Goal: Transaction & Acquisition: Purchase product/service

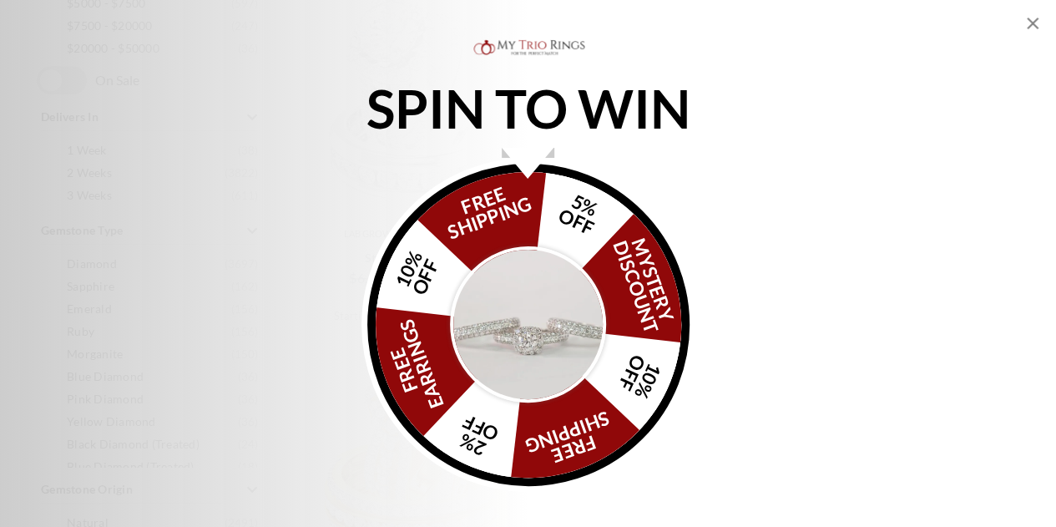
scroll to position [835, 0]
click at [1031, 23] on icon "Close popup" at bounding box center [1033, 24] width 12 height 12
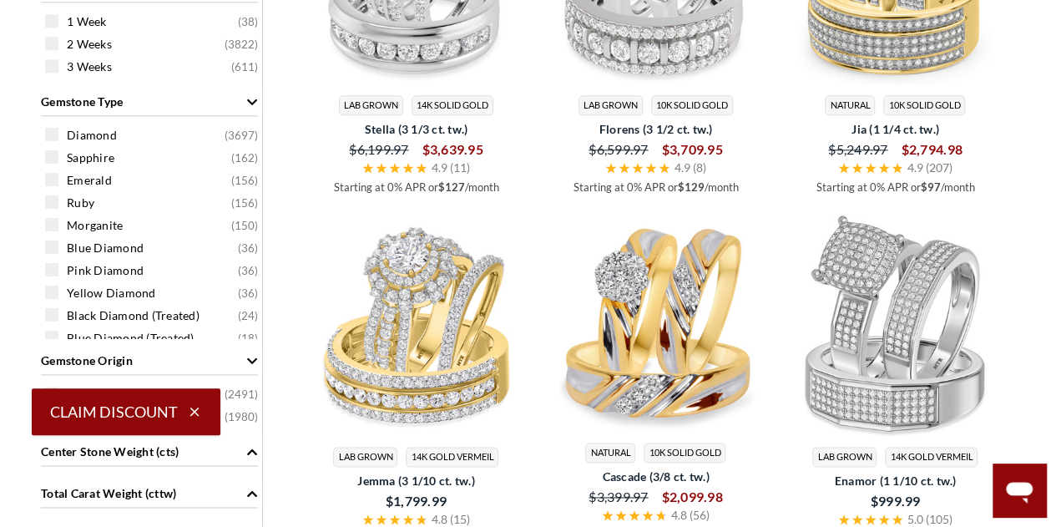
scroll to position [1085, 0]
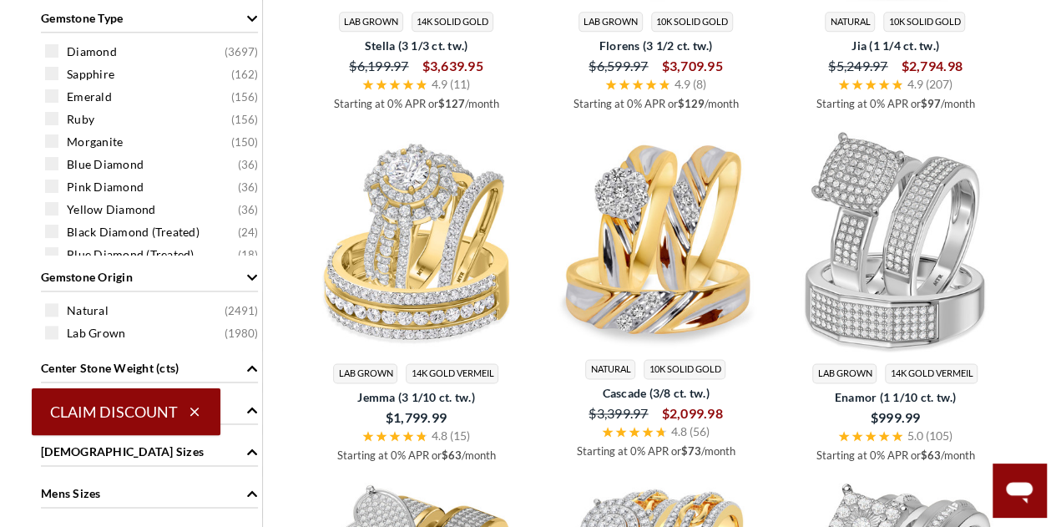
click at [607, 362] on span "Natural" at bounding box center [610, 369] width 50 height 21
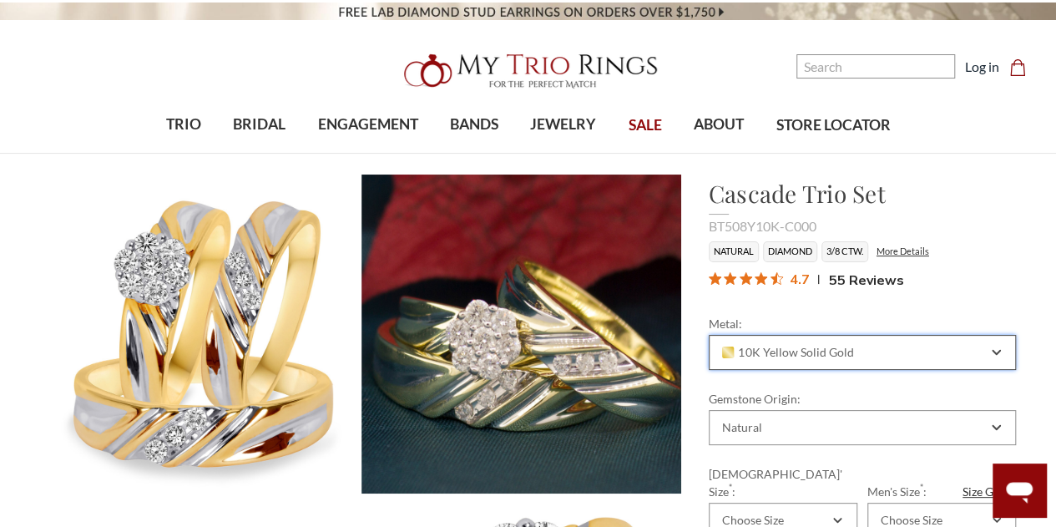
click at [850, 350] on div "10K Yellow Solid Gold" at bounding box center [854, 352] width 268 height 13
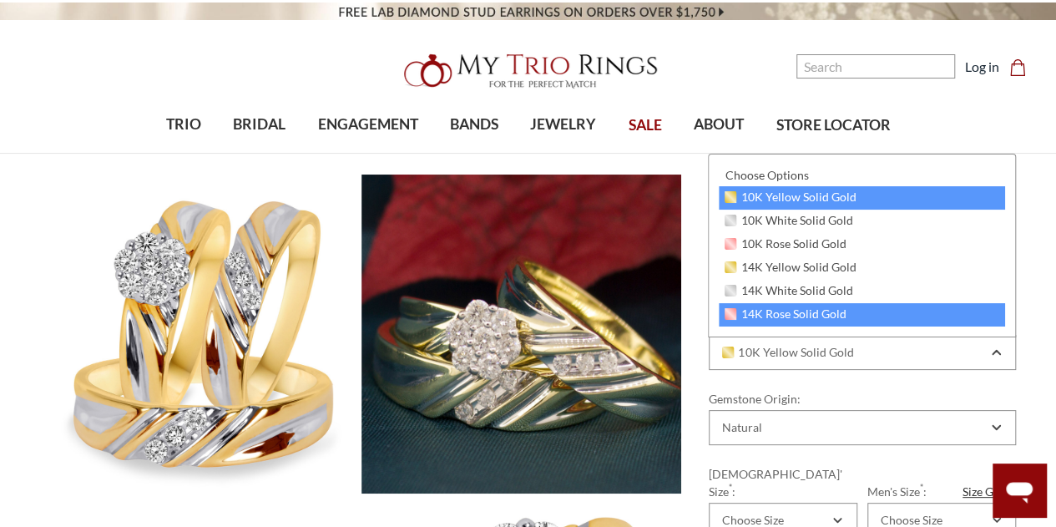
click at [872, 316] on div "14K Rose Solid Gold" at bounding box center [862, 314] width 286 height 23
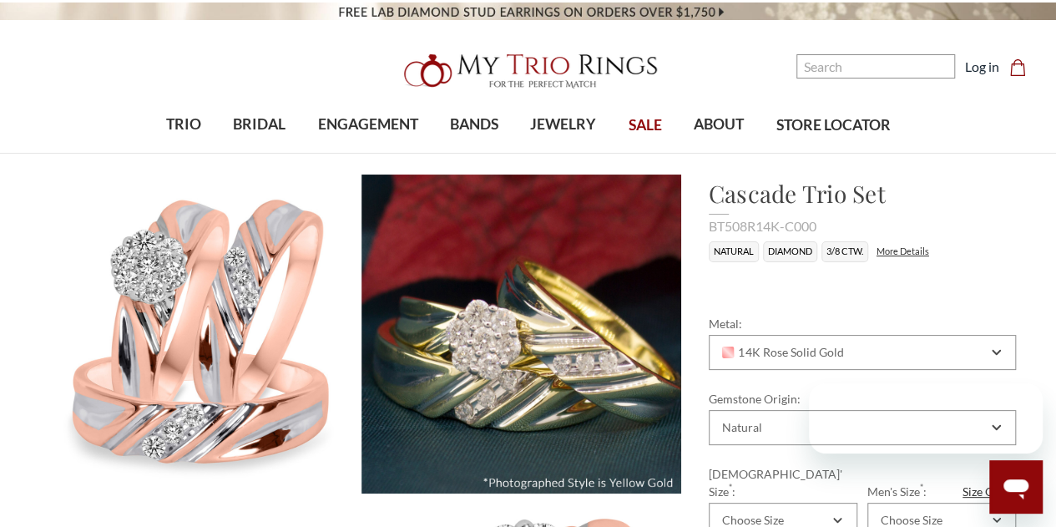
click at [827, 426] on div at bounding box center [906, 418] width 274 height 70
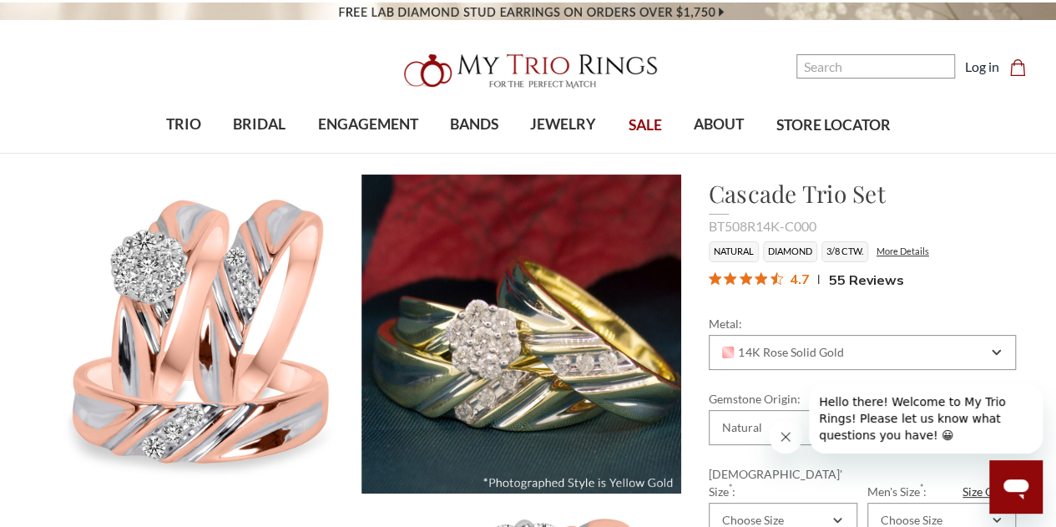
click at [829, 426] on span "Hello there! Welcome to My Trio Rings! Please let us know what questions you ha…" at bounding box center [912, 418] width 187 height 47
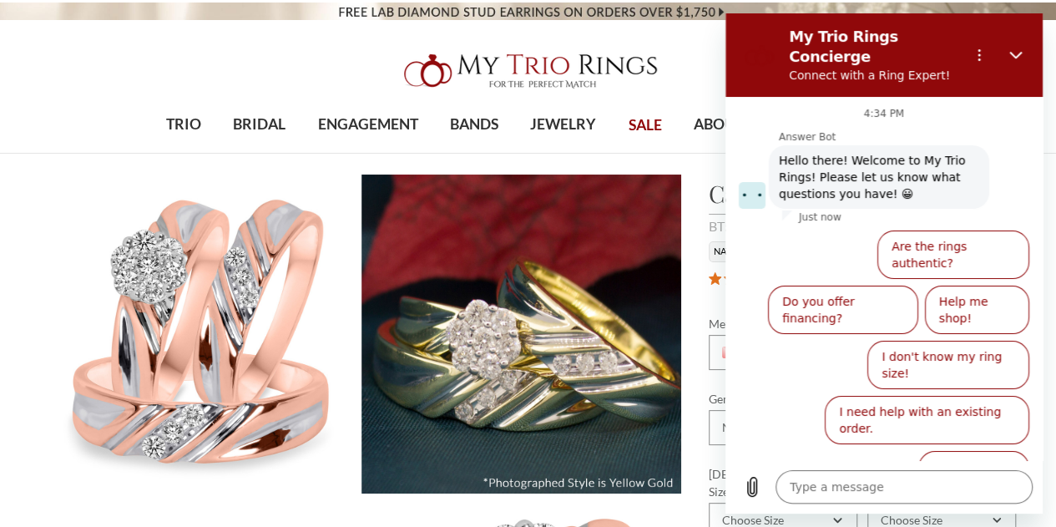
click at [73, 94] on header "Toggle menu 0" at bounding box center [528, 77] width 1056 height 154
click at [1010, 52] on icon "Close" at bounding box center [1015, 56] width 13 height 8
type textarea "x"
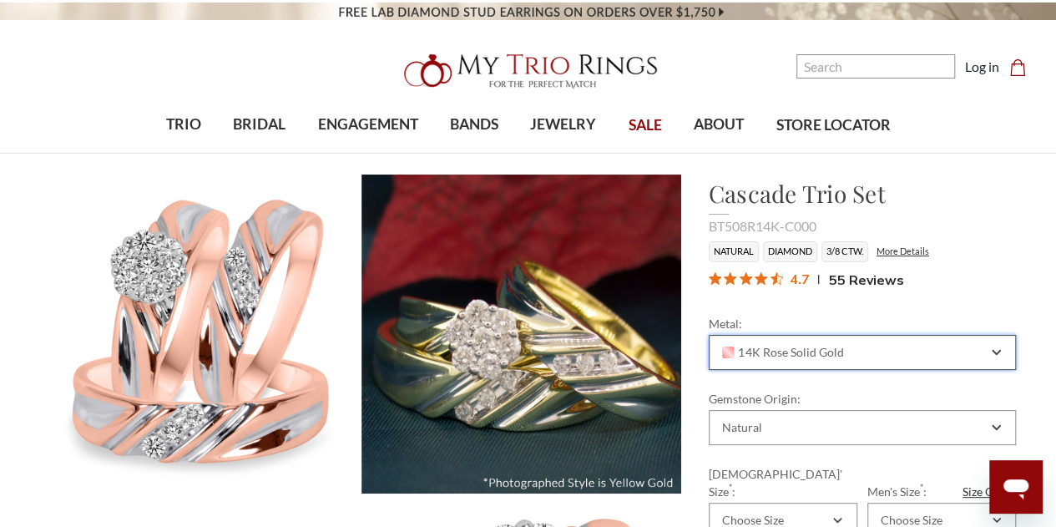
click at [803, 355] on span "14K Rose Solid Gold" at bounding box center [783, 352] width 122 height 13
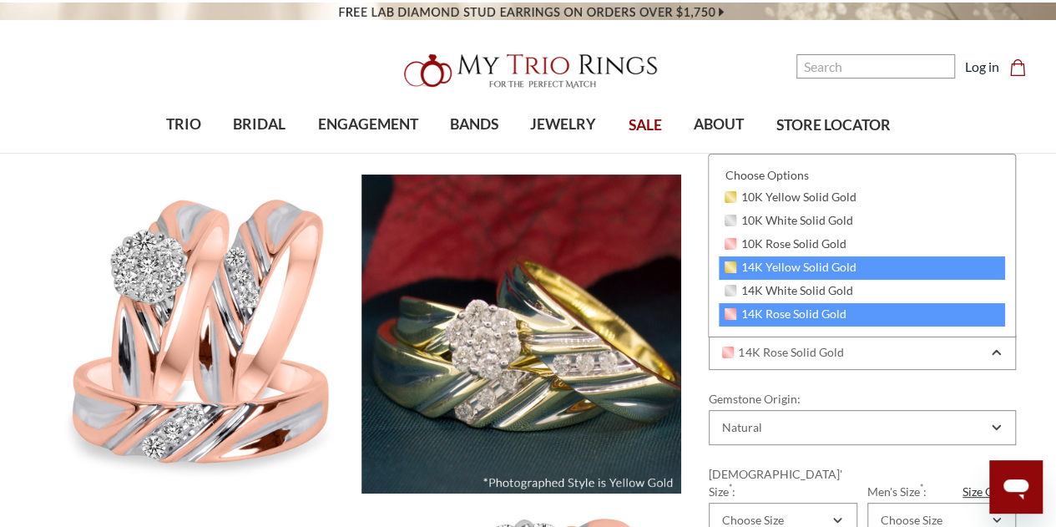
click at [785, 266] on span "14K Yellow Solid Gold" at bounding box center [791, 266] width 132 height 13
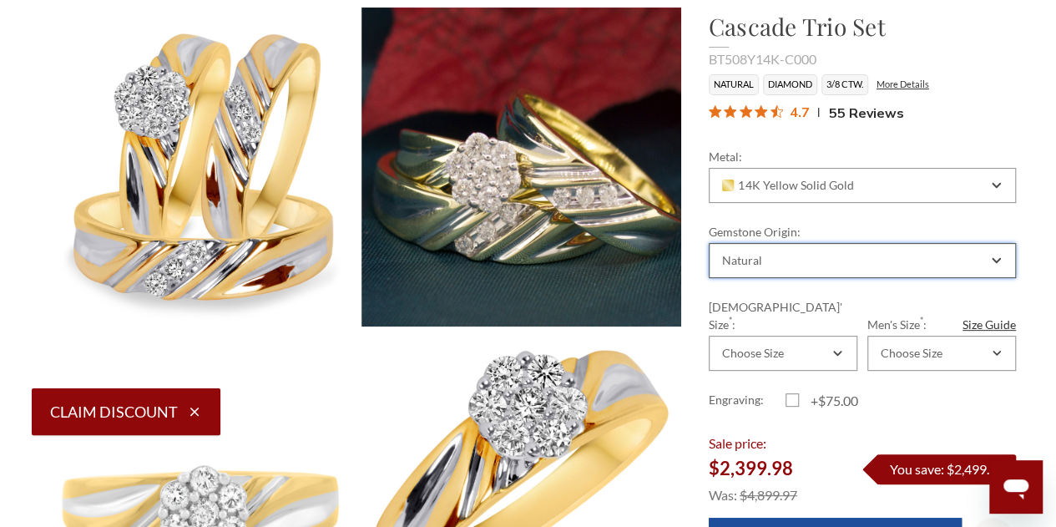
click at [994, 260] on icon "Combobox" at bounding box center [997, 260] width 8 height 4
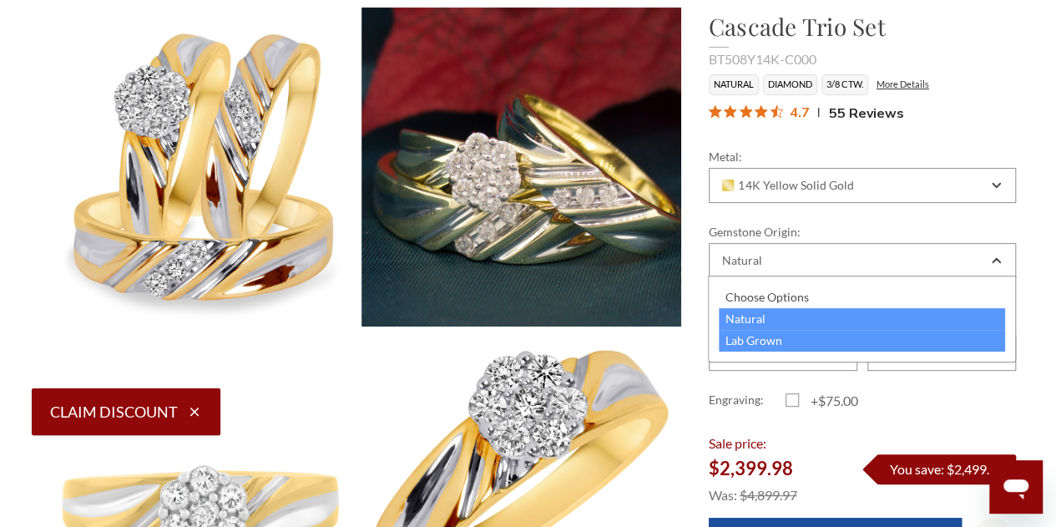
click at [811, 343] on div "Lab Grown" at bounding box center [862, 341] width 286 height 22
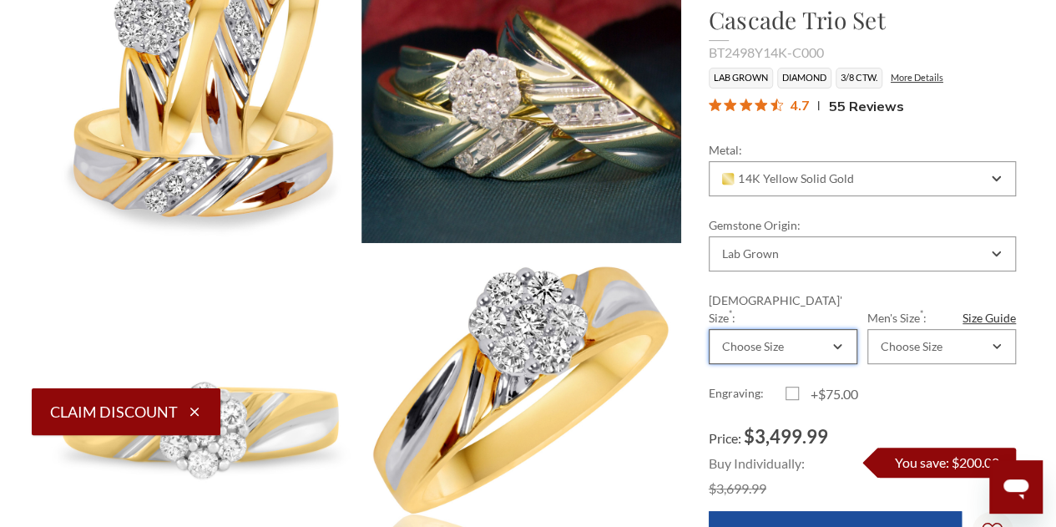
click at [842, 329] on div "Choose Size" at bounding box center [783, 346] width 149 height 35
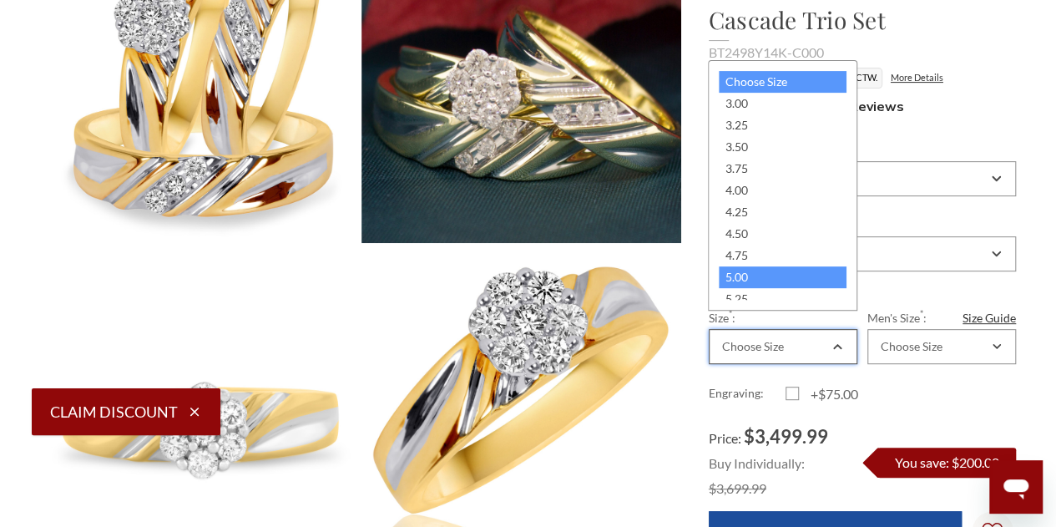
scroll to position [83, 0]
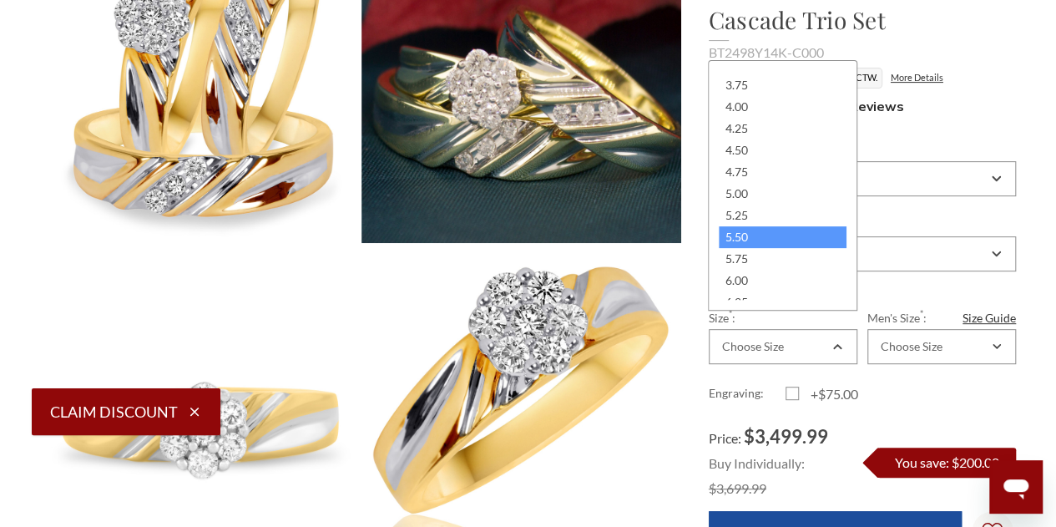
click at [754, 236] on div "5.50" at bounding box center [782, 237] width 127 height 22
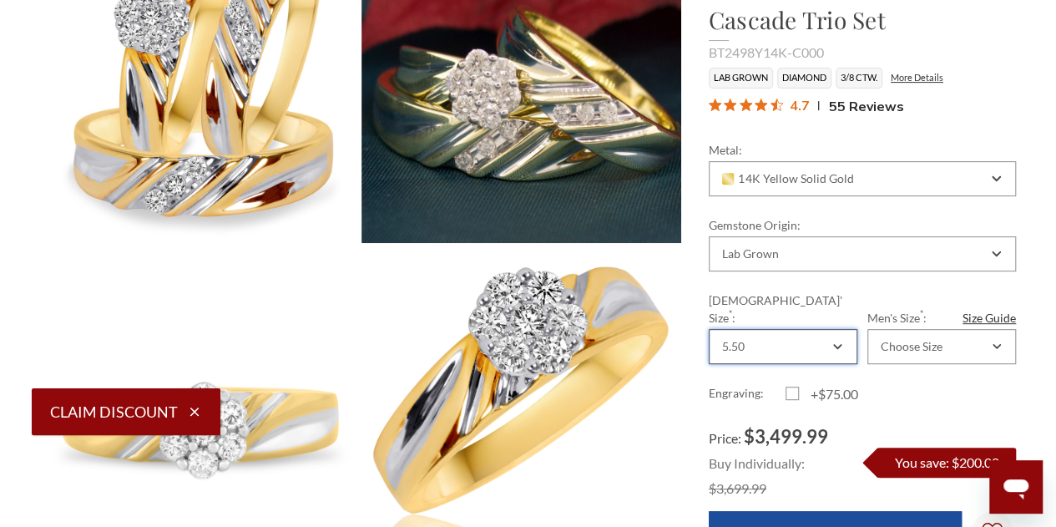
scroll to position [0, 0]
click at [921, 340] on div "Choose Size" at bounding box center [912, 346] width 62 height 13
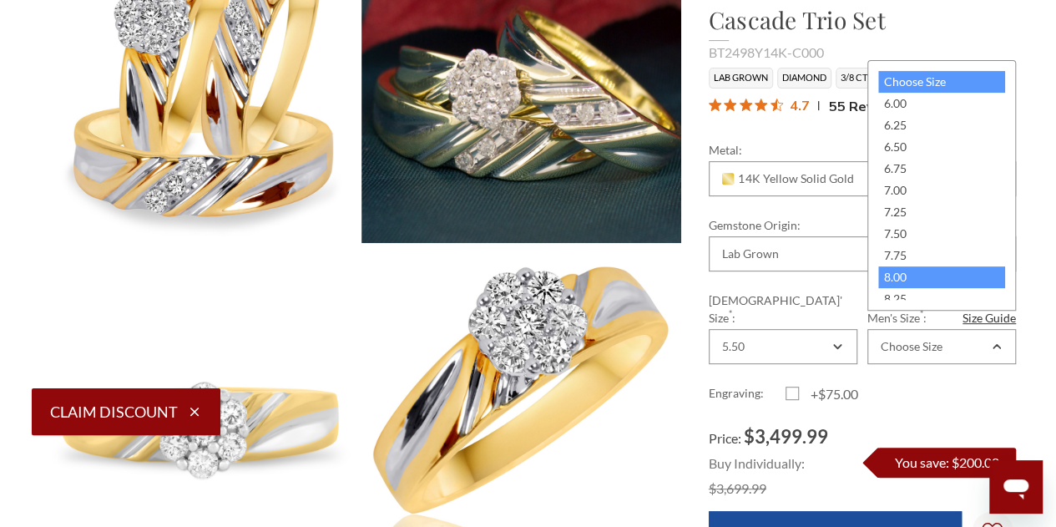
click at [925, 285] on div "8.00" at bounding box center [941, 277] width 127 height 22
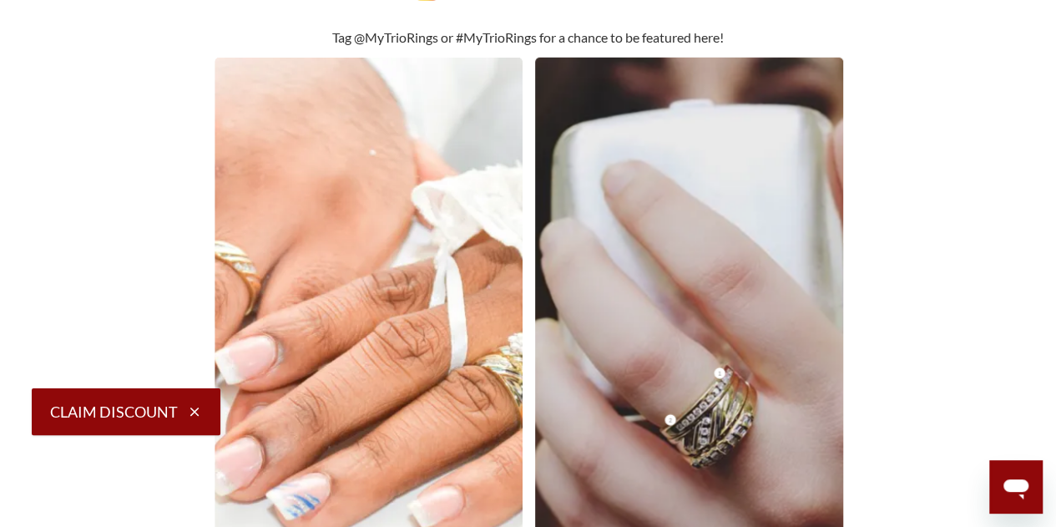
scroll to position [2588, 0]
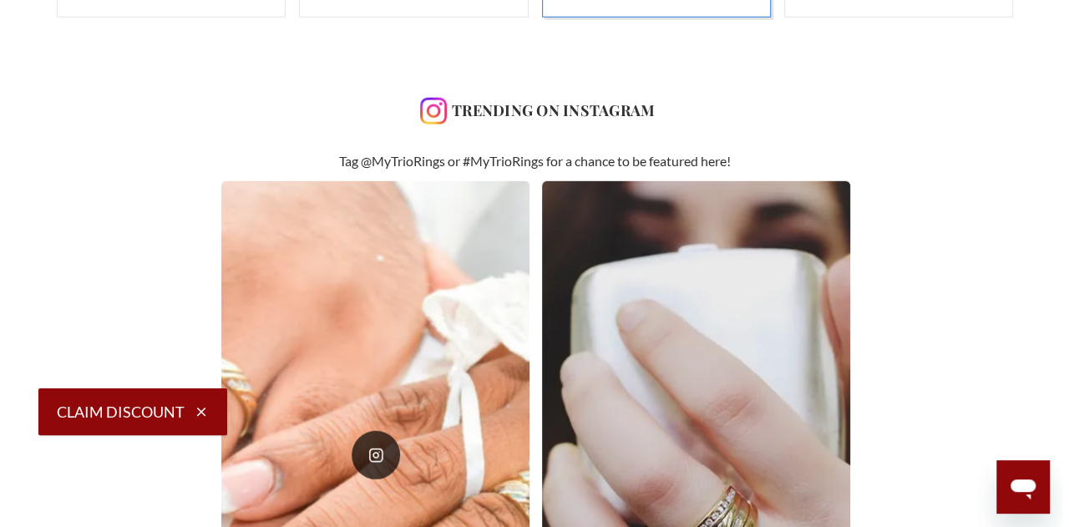
scroll to position [2672, 0]
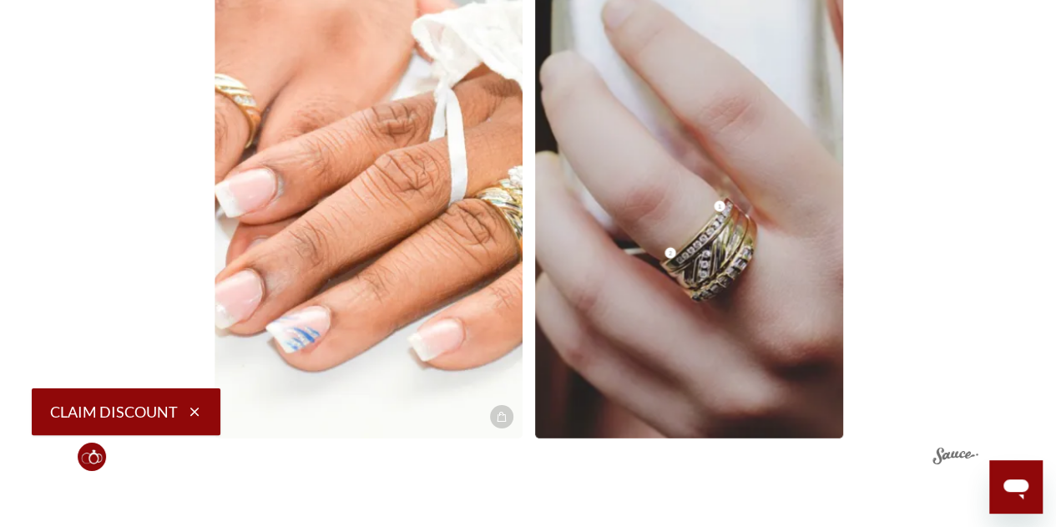
click at [713, 253] on img at bounding box center [689, 164] width 339 height 603
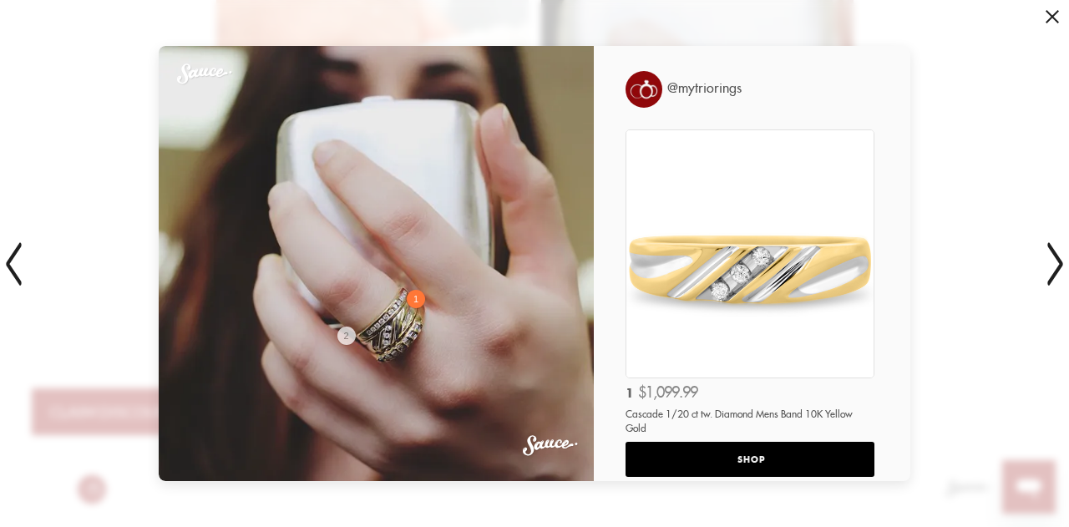
scroll to position [638, 975]
